Goal: Task Accomplishment & Management: Complete application form

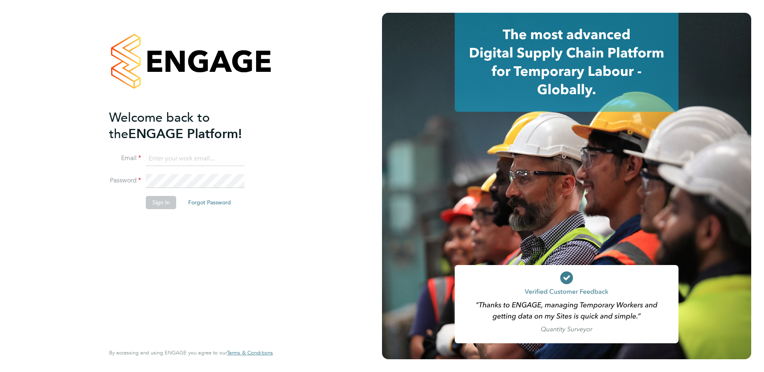
type input "[PERSON_NAME][EMAIL_ADDRESS][PERSON_NAME][DOMAIN_NAME]"
click at [167, 203] on button "Sign In" at bounding box center [161, 202] width 30 height 13
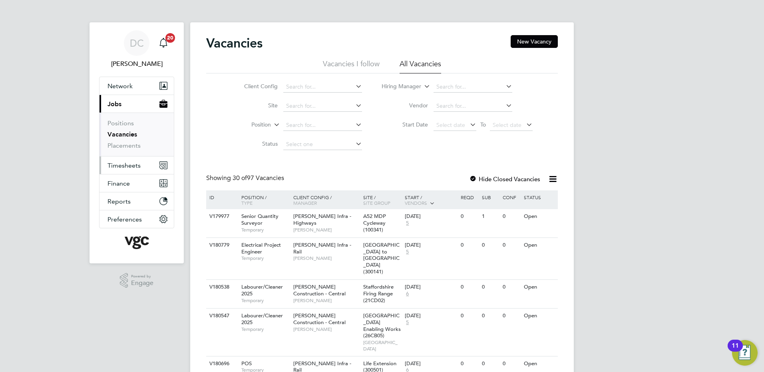
click at [132, 166] on span "Timesheets" at bounding box center [123, 166] width 33 height 8
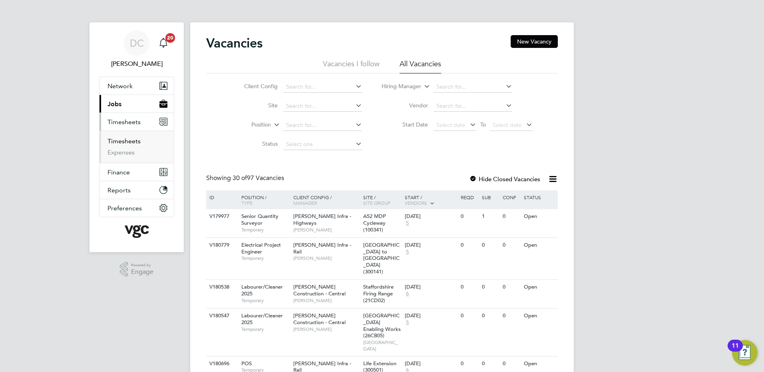
click at [127, 141] on link "Timesheets" at bounding box center [123, 141] width 33 height 8
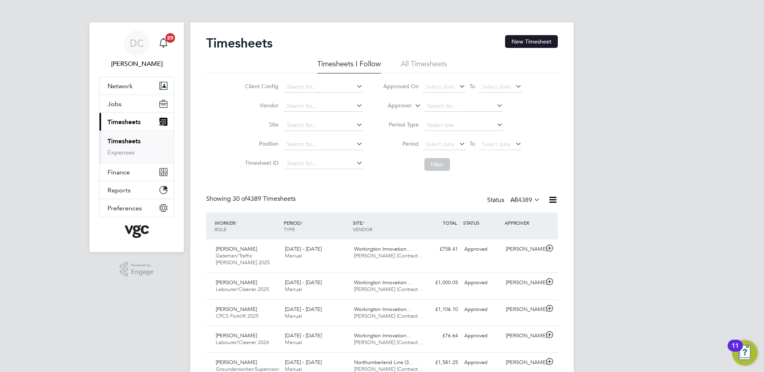
click at [533, 39] on button "New Timesheet" at bounding box center [531, 41] width 53 height 13
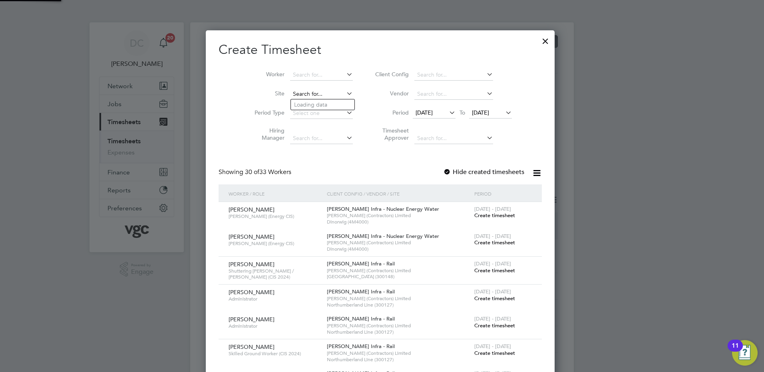
click at [308, 95] on input at bounding box center [321, 94] width 63 height 11
click at [316, 103] on li "Northu mberland Line (300127)" at bounding box center [350, 104] width 119 height 11
type input "Northumberland Line (300127)"
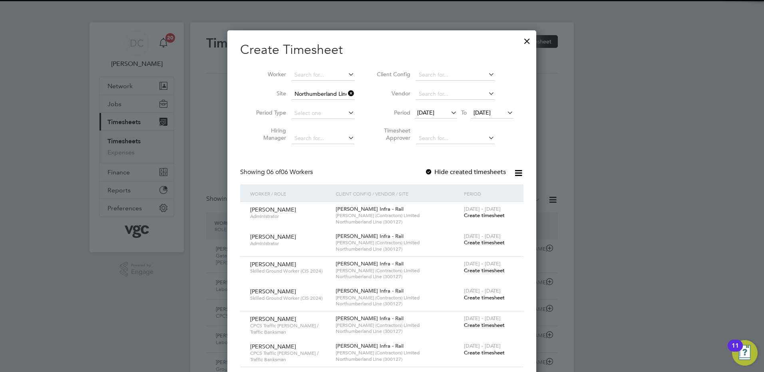
click at [434, 114] on span "[DATE]" at bounding box center [425, 112] width 17 height 7
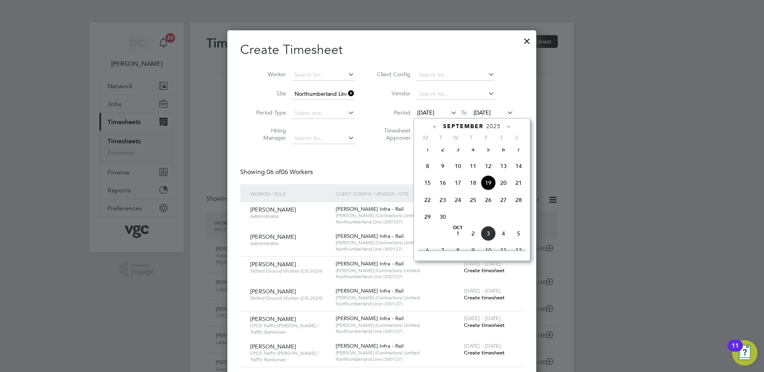
click at [435, 127] on icon at bounding box center [436, 127] width 8 height 9
click at [505, 226] on span "30" at bounding box center [503, 219] width 15 height 15
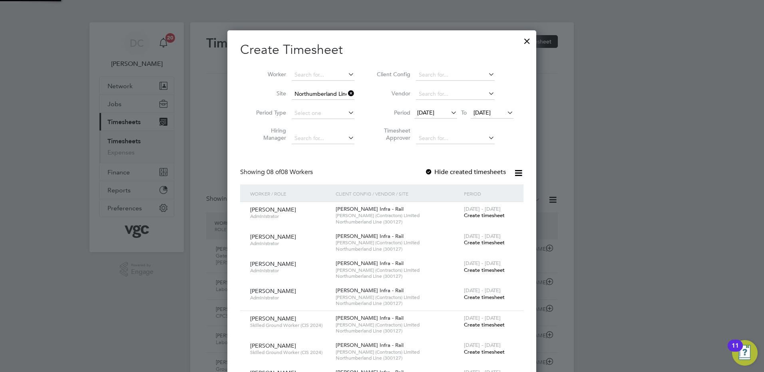
scroll to position [792, 309]
click at [489, 113] on span "[DATE]" at bounding box center [481, 112] width 17 height 7
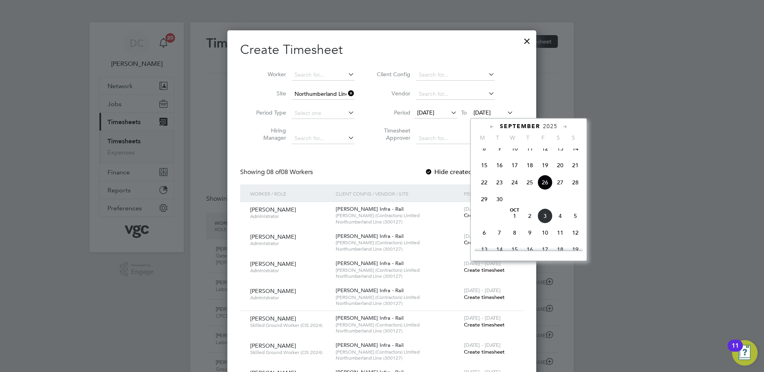
click at [490, 126] on icon at bounding box center [492, 127] width 8 height 9
click at [544, 241] on span "5" at bounding box center [544, 236] width 15 height 15
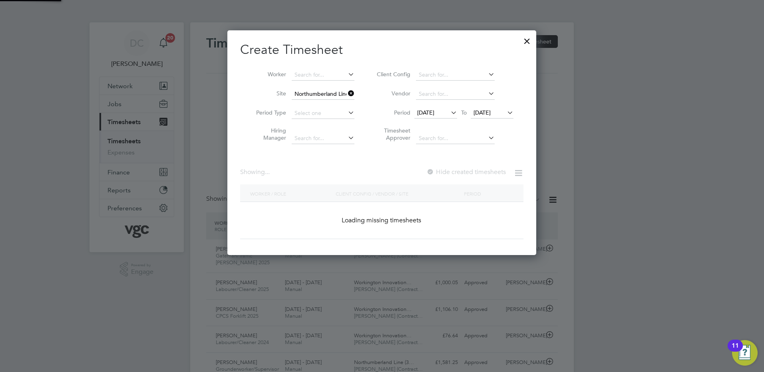
scroll to position [326, 309]
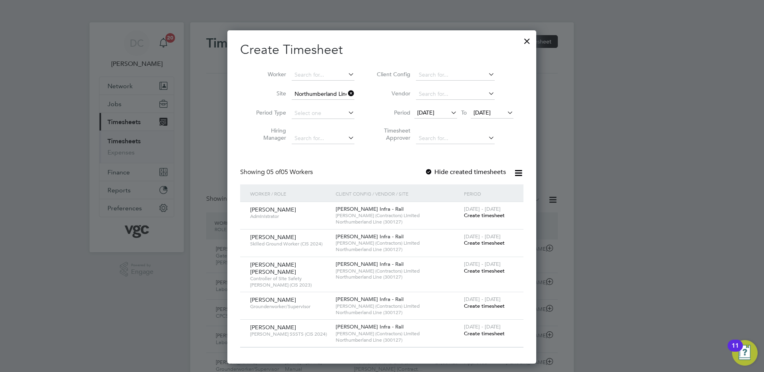
click at [430, 171] on div at bounding box center [429, 173] width 8 height 8
click at [428, 169] on div at bounding box center [429, 173] width 8 height 8
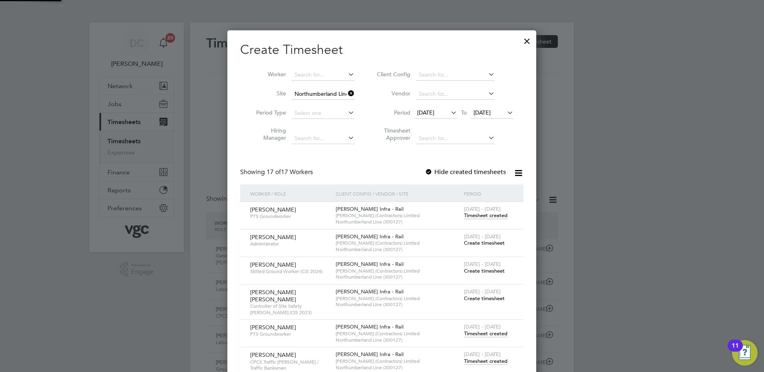
scroll to position [660, 309]
click at [583, 282] on div at bounding box center [382, 186] width 764 height 372
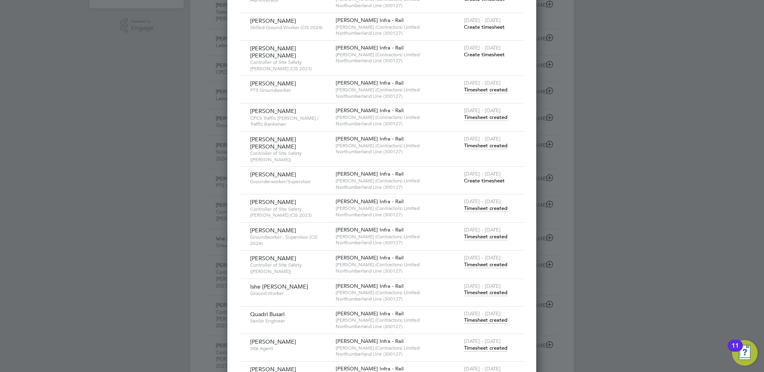
scroll to position [240, 0]
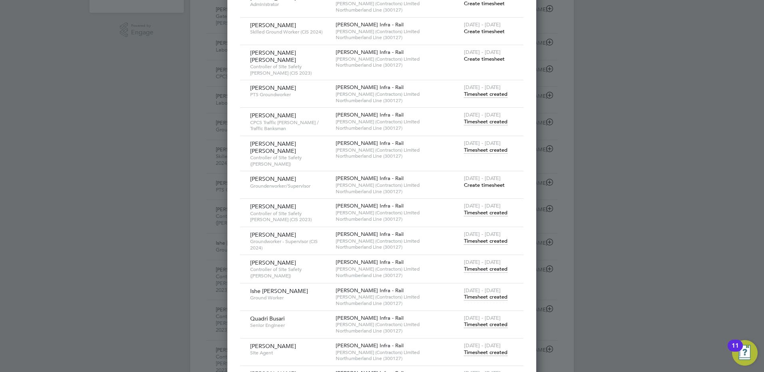
click at [471, 209] on span "Timesheet created" at bounding box center [486, 212] width 44 height 7
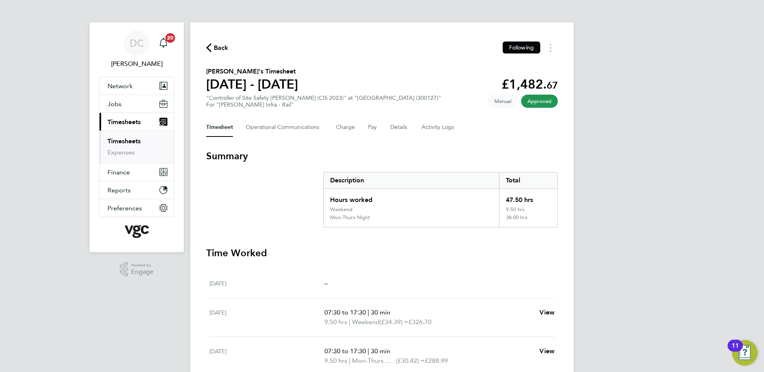
click at [702, 229] on div "DC [PERSON_NAME] Notifications 20 Applications: Network Team Members Businesses…" at bounding box center [382, 296] width 764 height 592
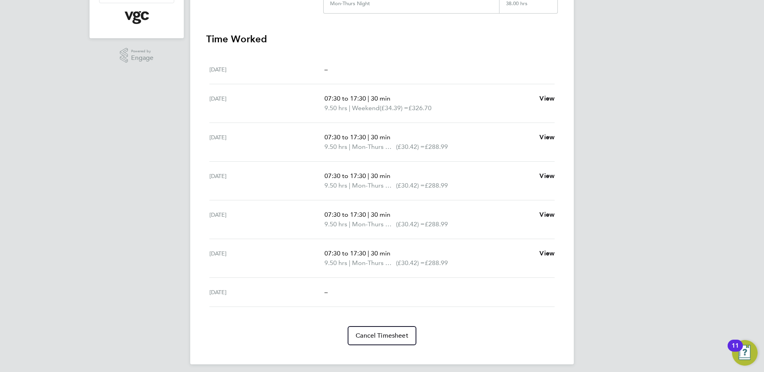
scroll to position [219, 0]
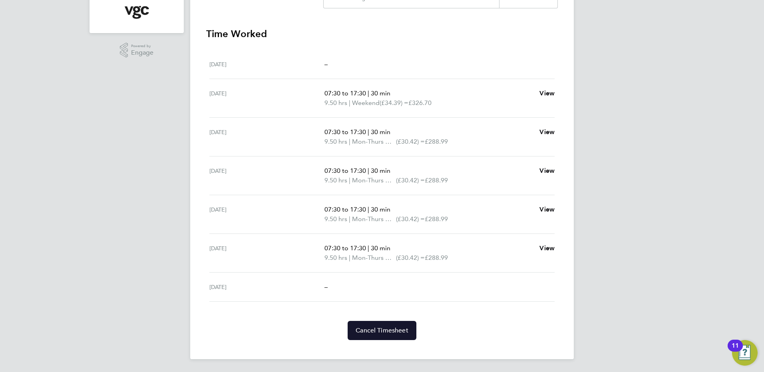
click at [389, 331] on span "Cancel Timesheet" at bounding box center [382, 331] width 53 height 8
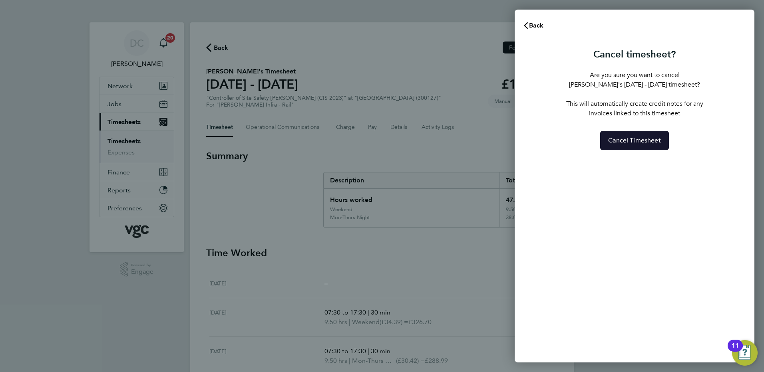
click at [623, 142] on span "Cancel Timesheet" at bounding box center [634, 141] width 53 height 8
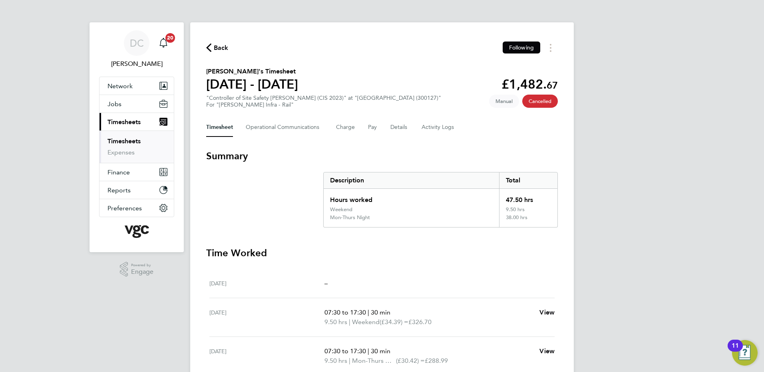
click at [215, 48] on span "Back" at bounding box center [221, 48] width 15 height 10
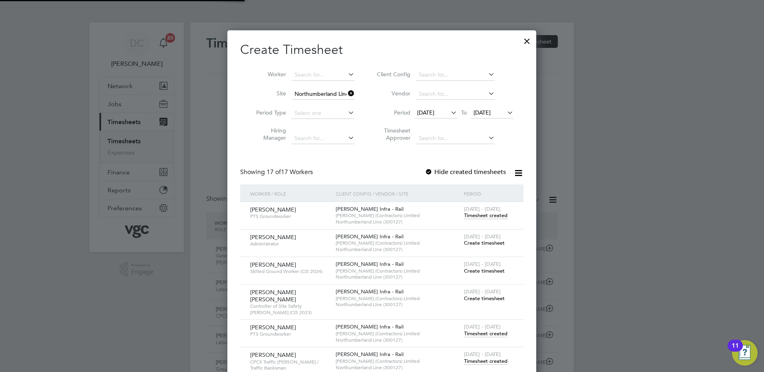
scroll to position [4, 4]
click at [524, 41] on div at bounding box center [527, 39] width 14 height 14
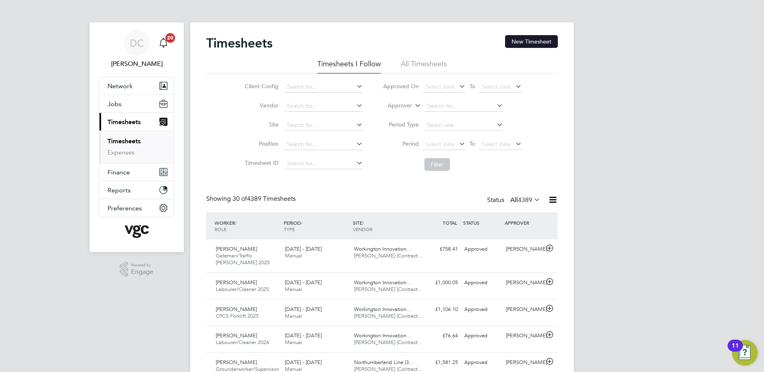
click at [517, 43] on button "New Timesheet" at bounding box center [531, 41] width 53 height 13
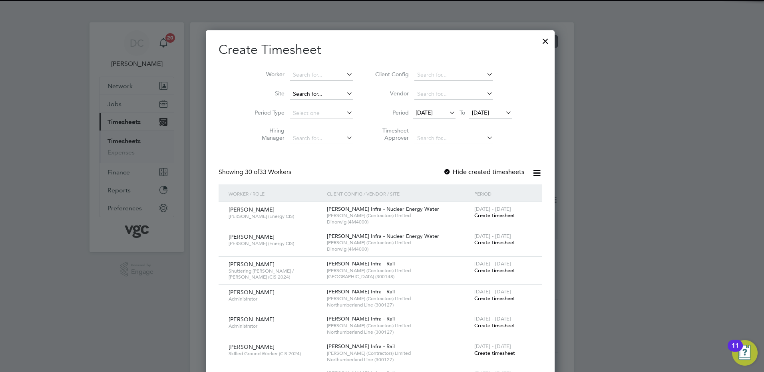
click at [310, 93] on input at bounding box center [321, 94] width 63 height 11
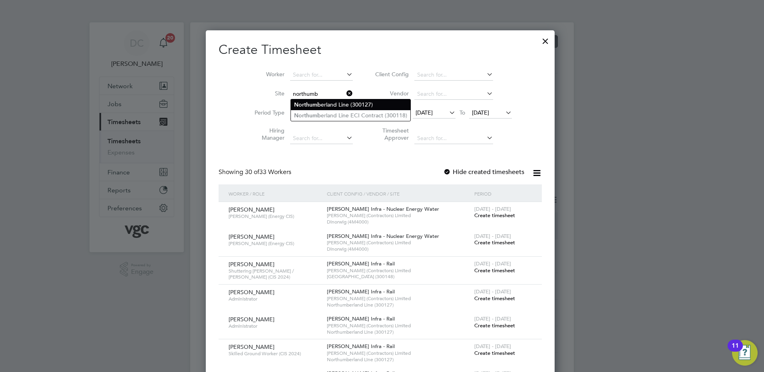
click at [315, 102] on b "Northumb" at bounding box center [307, 104] width 27 height 7
type input "Northumberland Line (300127)"
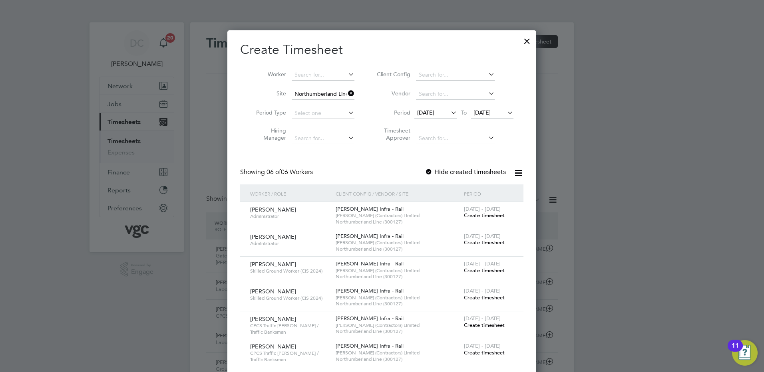
click at [449, 110] on icon at bounding box center [449, 112] width 0 height 11
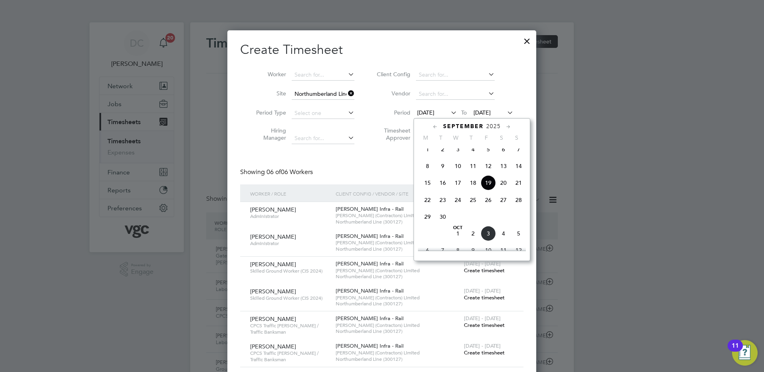
click at [433, 125] on icon at bounding box center [436, 127] width 8 height 9
click at [504, 224] on span "30" at bounding box center [503, 219] width 15 height 15
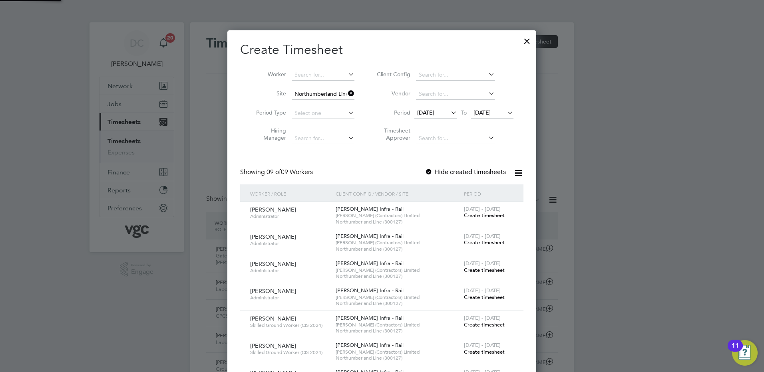
click at [490, 114] on span "[DATE]" at bounding box center [481, 112] width 17 height 7
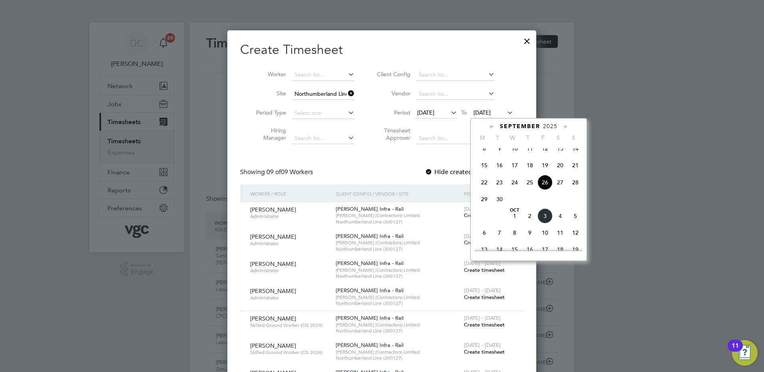
click at [491, 126] on icon at bounding box center [492, 127] width 8 height 9
click at [543, 243] on span "5" at bounding box center [544, 236] width 15 height 15
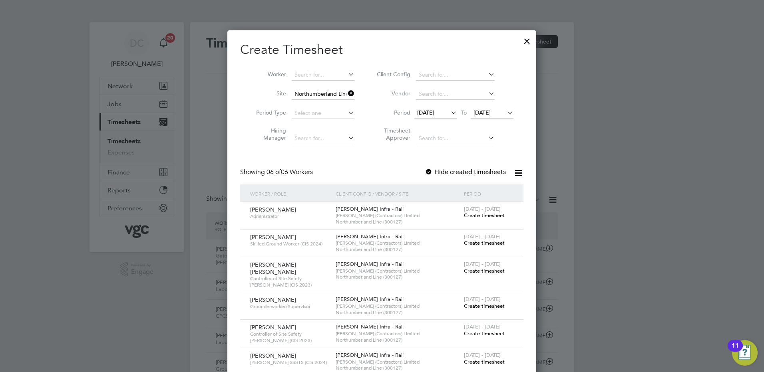
click at [485, 330] on span "Create timesheet" at bounding box center [484, 333] width 41 height 7
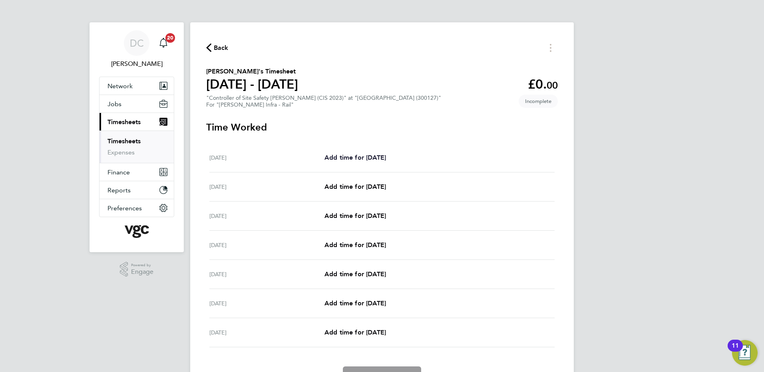
click at [366, 158] on span "Add time for [DATE]" at bounding box center [355, 158] width 62 height 8
select select "30"
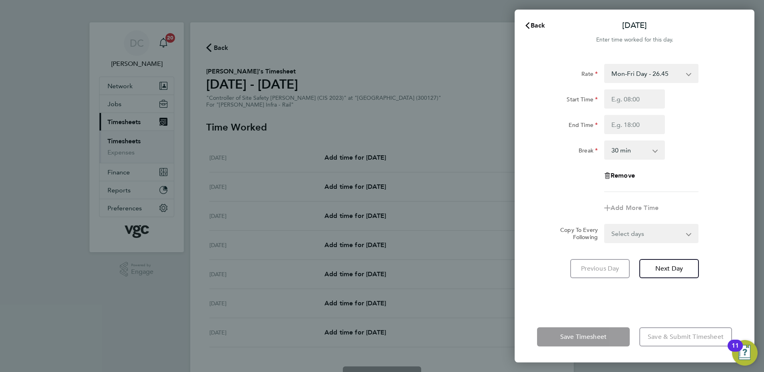
click at [640, 70] on select "Mon-Fri Day - 26.45 Xmas / [GEOGRAPHIC_DATA] - 52.90 Mon-Thurs Night - 30.42 We…" at bounding box center [646, 74] width 83 height 18
select select "30"
click at [622, 101] on input "Start Time" at bounding box center [634, 98] width 61 height 19
type input "07:30"
click at [625, 127] on input "End Time" at bounding box center [634, 124] width 61 height 19
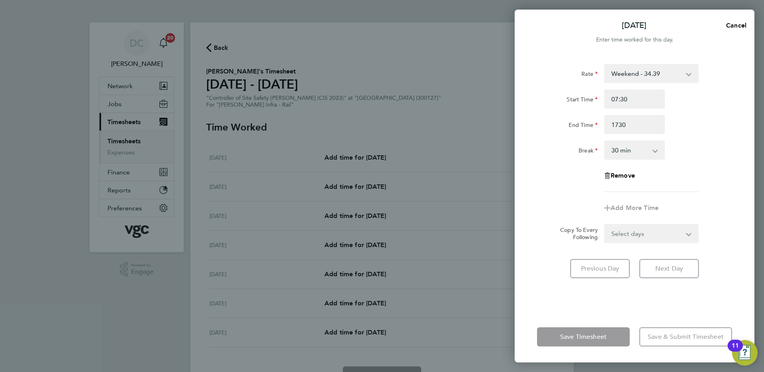
type input "17:30"
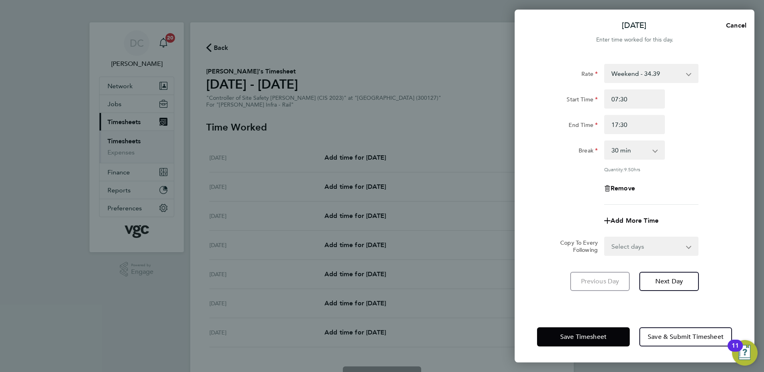
click at [707, 191] on div "Rate Weekend - 34.39 Mon-Fri Day - 26.45 Xmas / [GEOGRAPHIC_DATA] - 52.90 Mon-T…" at bounding box center [634, 134] width 195 height 141
click at [669, 279] on span "Next Day" at bounding box center [669, 282] width 28 height 8
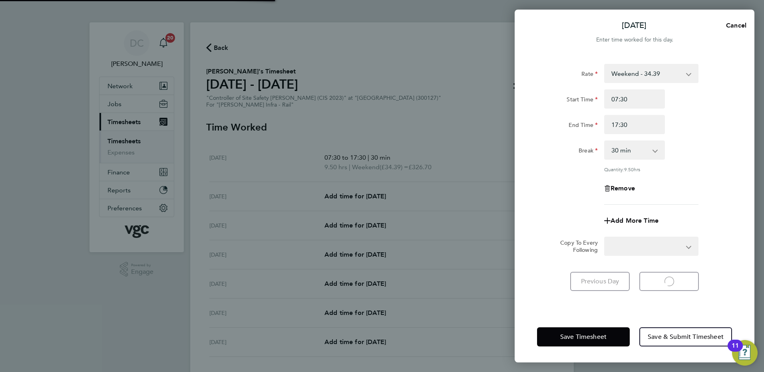
select select "30"
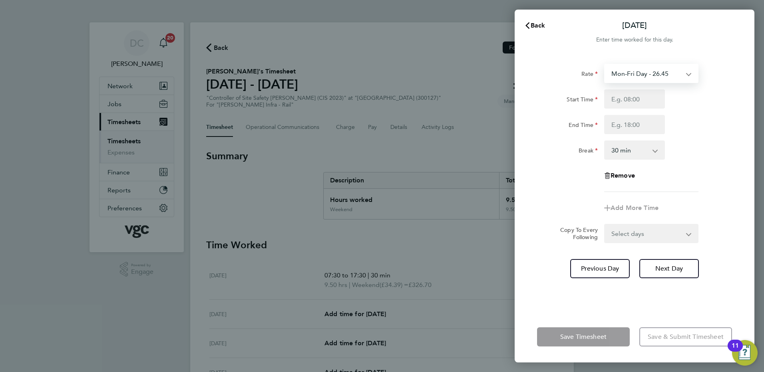
click at [638, 73] on select "Mon-Fri Day - 26.45 Xmas / [GEOGRAPHIC_DATA] - 52.90 Mon-Thurs Night - 30.42 We…" at bounding box center [646, 74] width 83 height 18
select select "30"
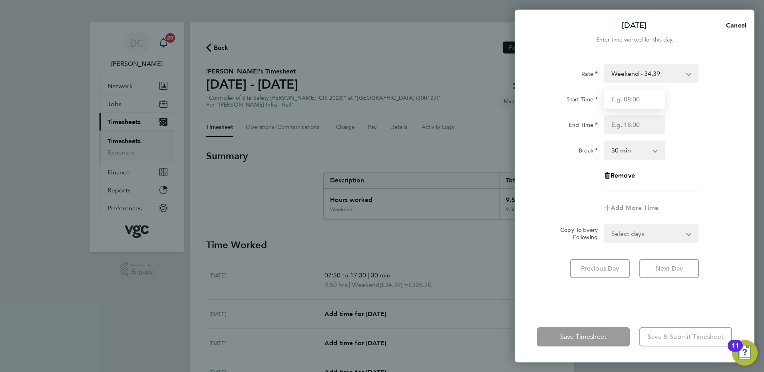
click at [618, 103] on input "Start Time" at bounding box center [634, 98] width 61 height 19
type input "07:30"
type input "17:30"
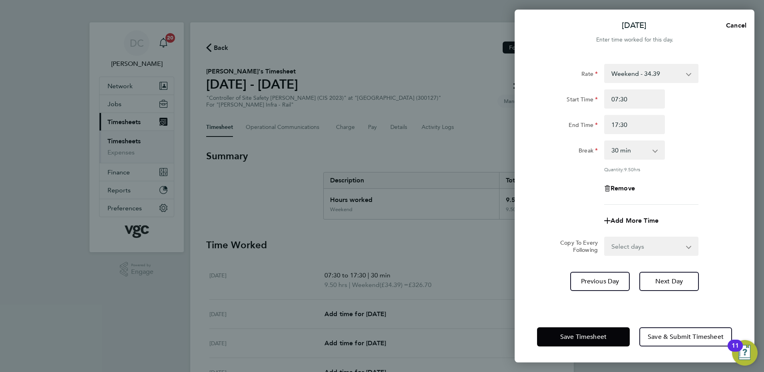
click at [672, 171] on div "Quantity: 9.50 hrs" at bounding box center [651, 169] width 94 height 6
click at [667, 280] on span "Next Day" at bounding box center [669, 282] width 28 height 8
select select "30"
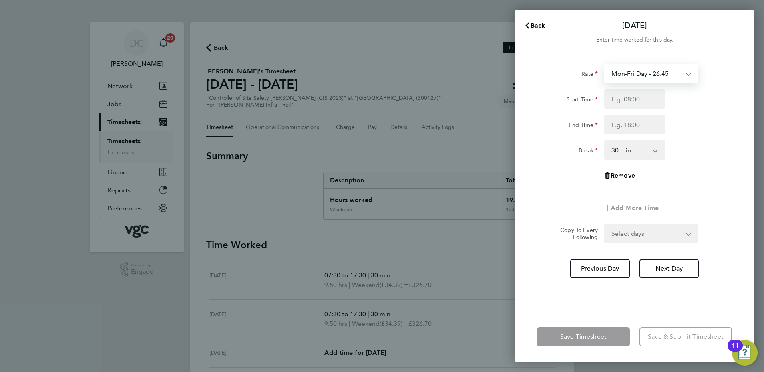
click at [626, 79] on select "Mon-Fri Day - 26.45 Xmas / [GEOGRAPHIC_DATA] - 52.90 Mon-Thurs Night - 30.42 We…" at bounding box center [646, 74] width 83 height 18
select select "30"
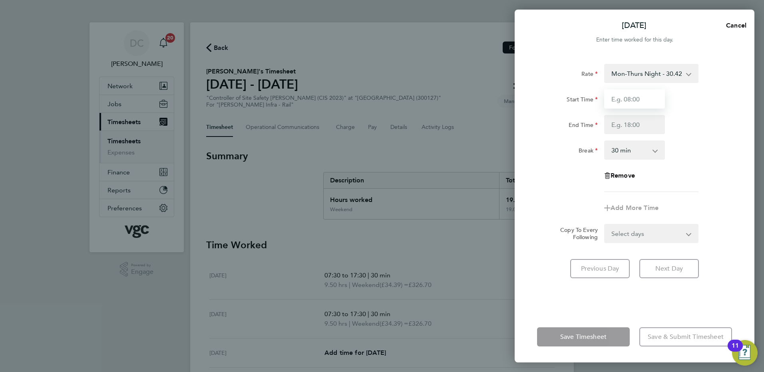
click at [628, 102] on input "Start Time" at bounding box center [634, 98] width 61 height 19
type input "07:30"
type input "17:30"
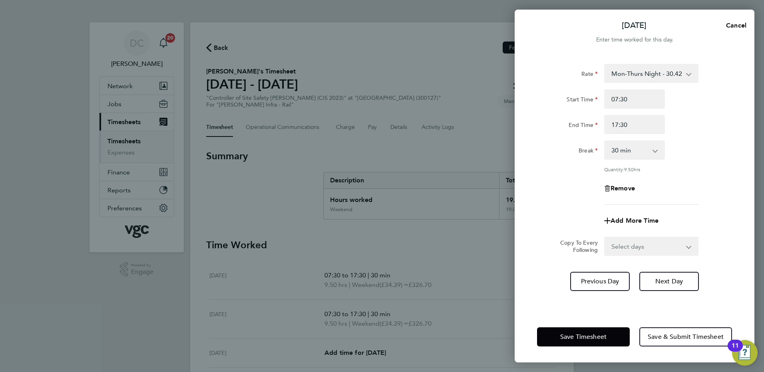
click at [706, 193] on div "Remove" at bounding box center [634, 188] width 201 height 19
click at [646, 245] on select "Select days Day [DATE] [DATE] [DATE] [DATE]" at bounding box center [647, 247] width 84 height 18
select select "DAY"
click at [605, 238] on select "Select days Day [DATE] [DATE] [DATE] [DATE]" at bounding box center [647, 247] width 84 height 18
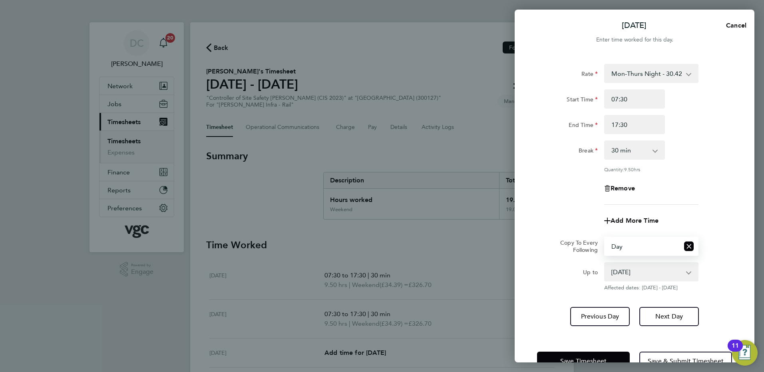
click at [624, 278] on select "[DATE] [DATE] [DATE] [DATE]" at bounding box center [646, 272] width 83 height 18
select select "[DATE]"
click at [605, 263] on select "[DATE] [DATE] [DATE] [DATE]" at bounding box center [646, 272] width 83 height 18
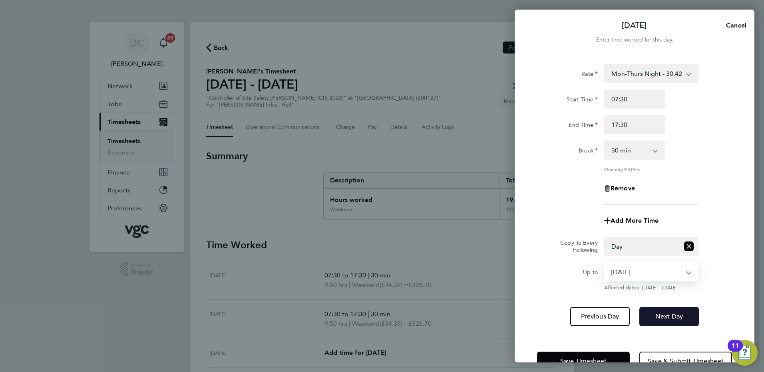
click at [662, 317] on span "Next Day" at bounding box center [669, 317] width 28 height 8
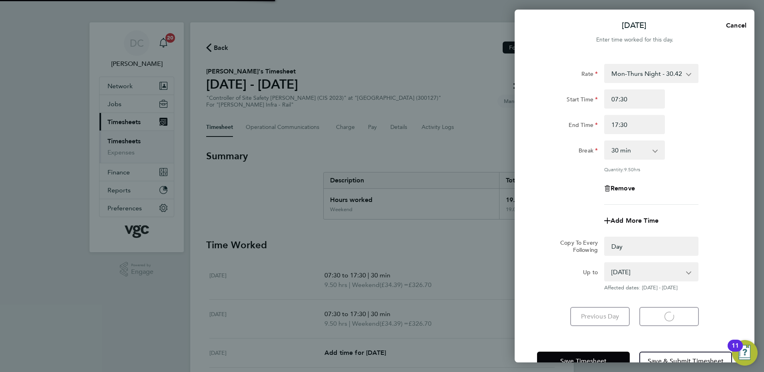
select select "0: null"
select select "30"
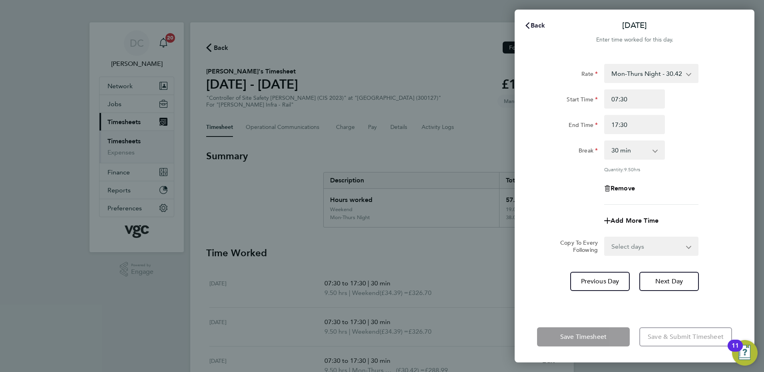
click at [541, 25] on span "Back" at bounding box center [538, 26] width 15 height 8
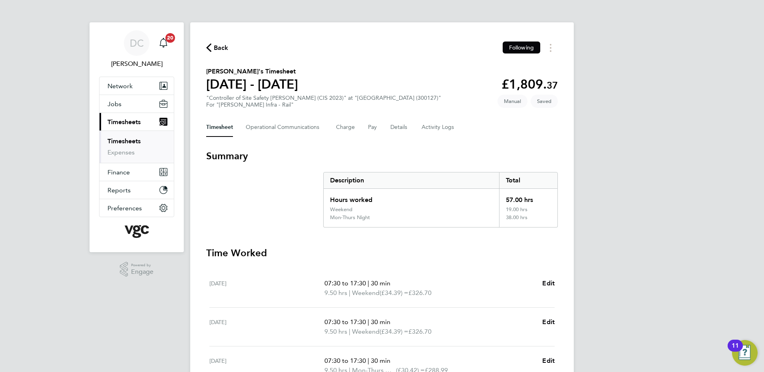
click at [654, 149] on div "DC [PERSON_NAME] Notifications 20 Applications: Network Team Members Businesses…" at bounding box center [382, 300] width 764 height 601
click at [399, 128] on button "Details" at bounding box center [399, 127] width 18 height 19
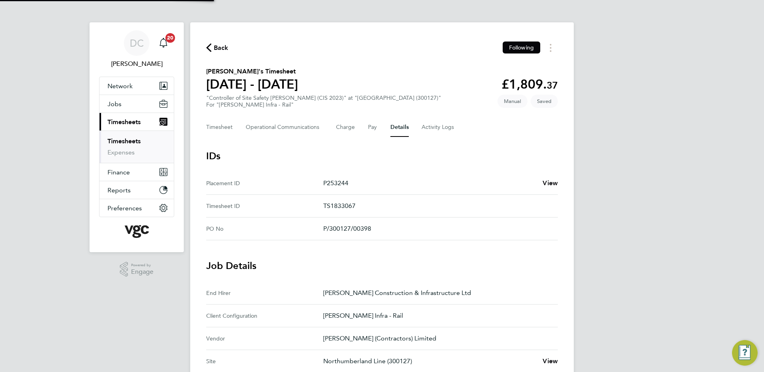
click at [693, 239] on div "DC [PERSON_NAME] Notifications 20 Applications: Network Team Members Businesses…" at bounding box center [382, 337] width 764 height 674
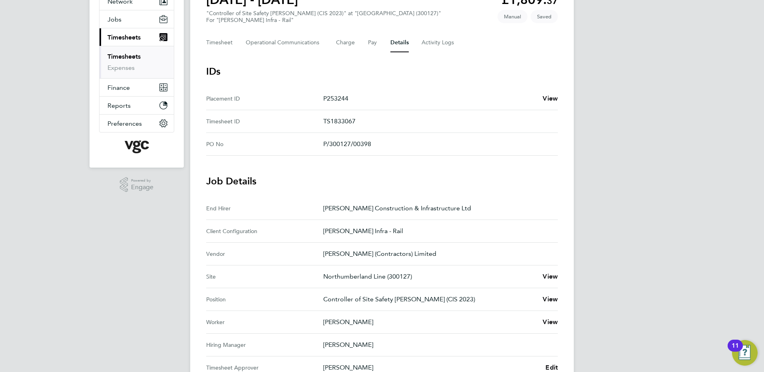
scroll to position [176, 0]
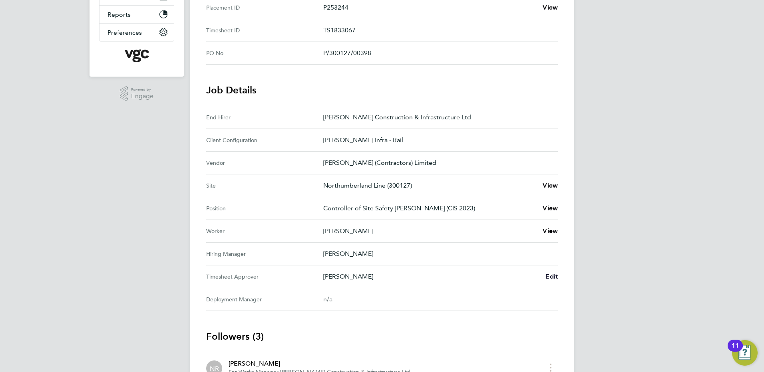
click at [553, 276] on span "Edit" at bounding box center [551, 277] width 12 height 8
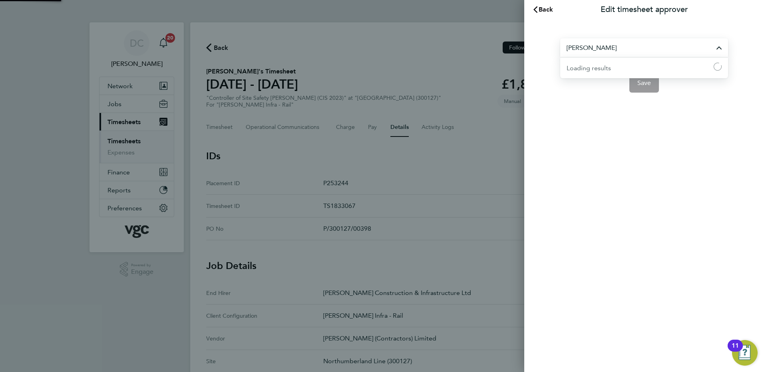
click at [626, 48] on input "[PERSON_NAME]" at bounding box center [644, 47] width 168 height 19
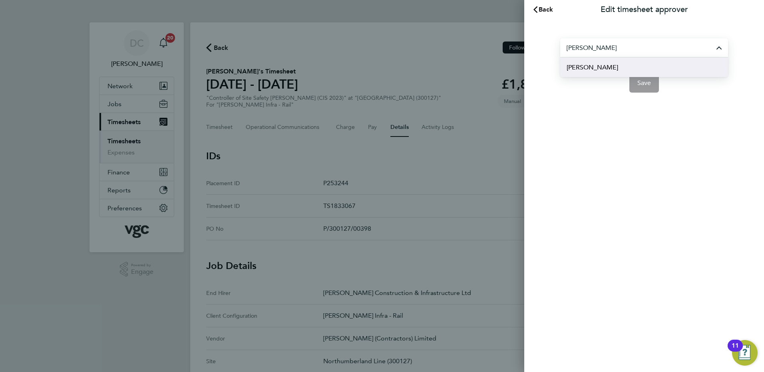
click at [600, 69] on li "[PERSON_NAME]" at bounding box center [644, 68] width 168 height 20
type input "[PERSON_NAME]"
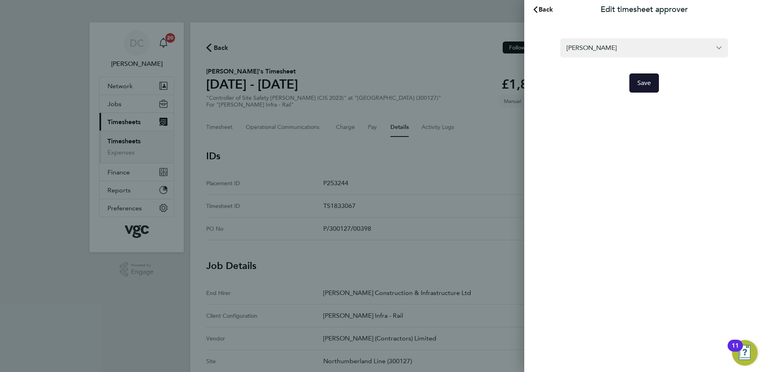
click at [650, 82] on span "Save" at bounding box center [644, 83] width 14 height 8
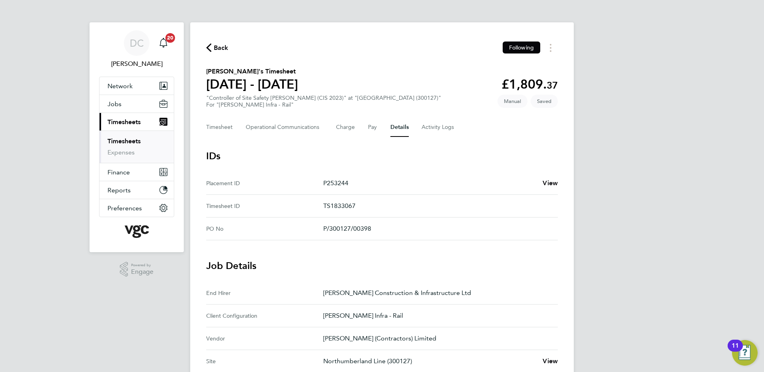
click at [650, 82] on div "DC [PERSON_NAME] Notifications 20 Applications: Network Team Members Businesses…" at bounding box center [382, 337] width 764 height 674
click at [216, 123] on button "Timesheet" at bounding box center [219, 127] width 27 height 19
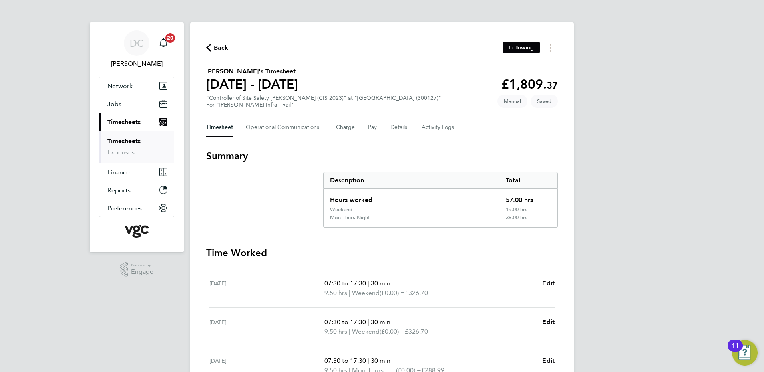
click at [676, 250] on div "DC [PERSON_NAME] Notifications 20 Applications: Network Team Members Businesses…" at bounding box center [382, 300] width 764 height 601
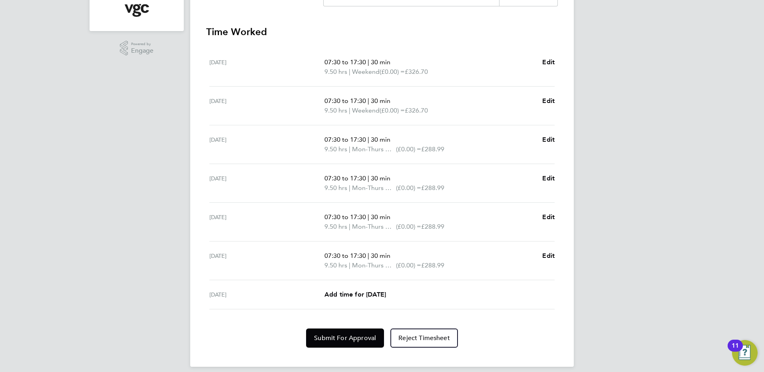
scroll to position [229, 0]
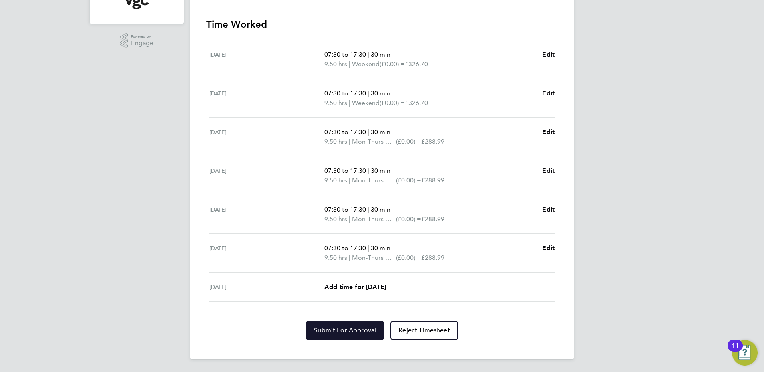
click at [373, 333] on span "Submit For Approval" at bounding box center [345, 331] width 62 height 8
click at [704, 315] on div "DC [PERSON_NAME] Notifications 20 Applications: Network Team Members Businesses…" at bounding box center [382, 71] width 764 height 601
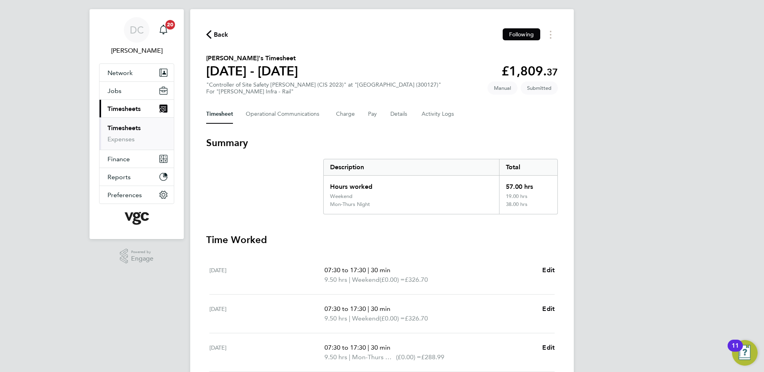
scroll to position [0, 0]
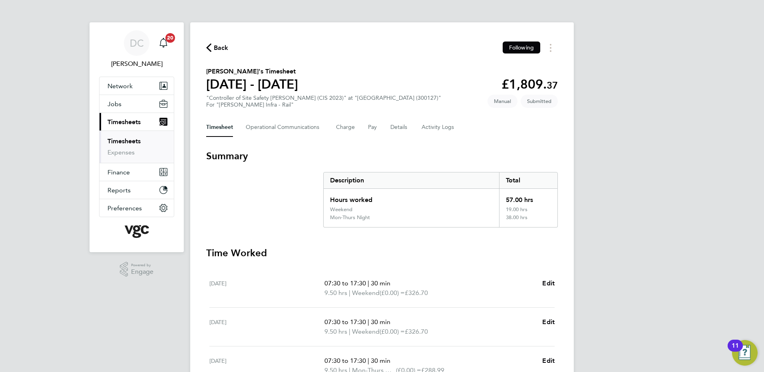
click at [220, 47] on span "Back" at bounding box center [221, 48] width 15 height 10
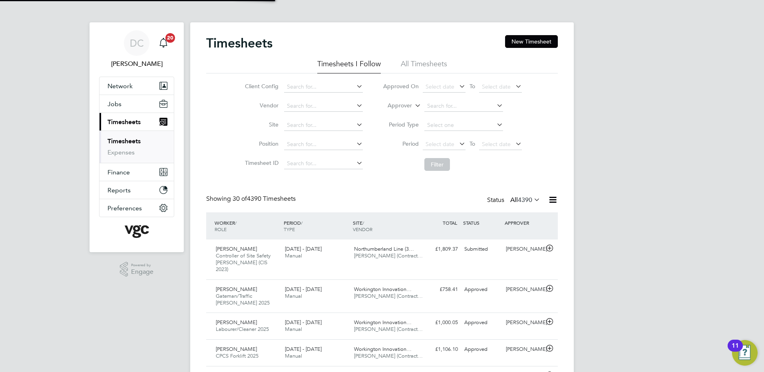
scroll to position [20, 70]
